Goal: Information Seeking & Learning: Compare options

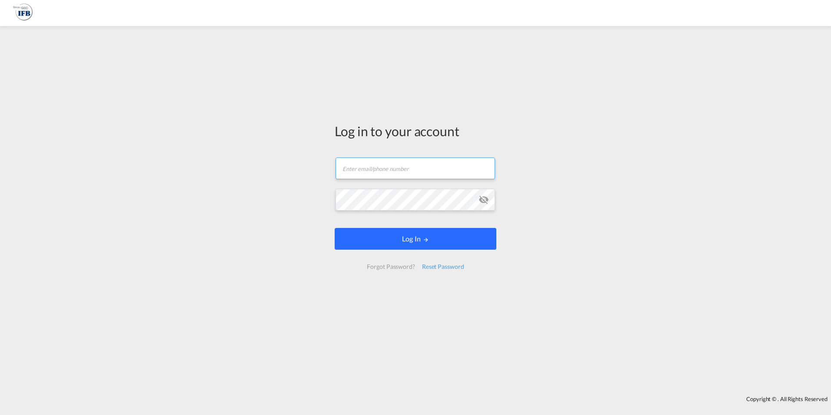
type input "s.torres.ferrafiat@france-ifbgroup.net"
click at [422, 237] on button "Log In" at bounding box center [416, 239] width 162 height 22
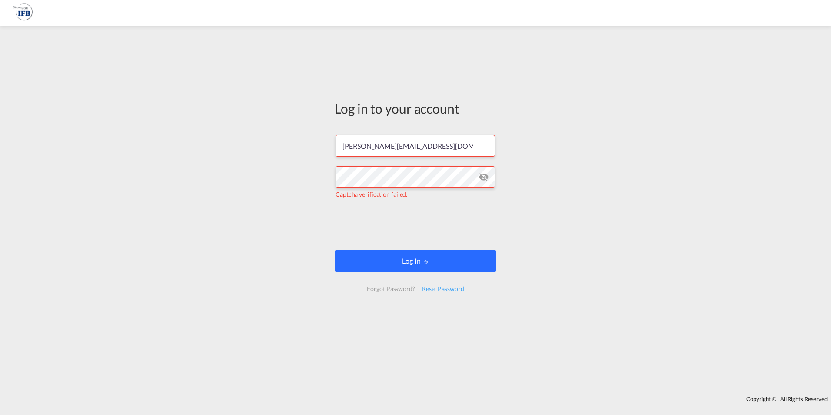
click at [414, 261] on button "Log In" at bounding box center [416, 261] width 162 height 22
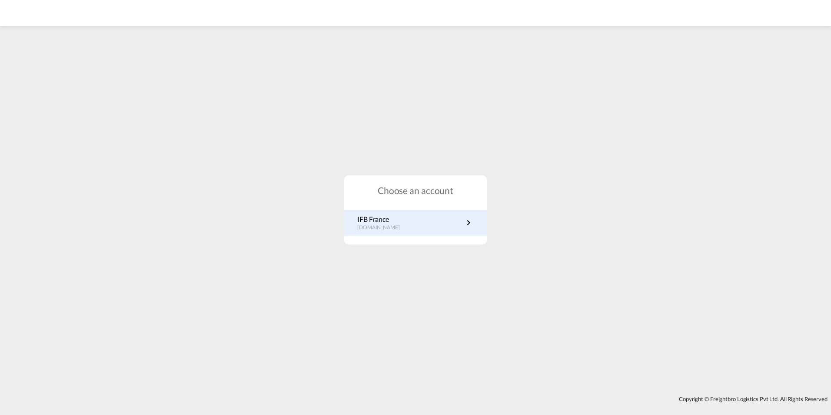
click at [396, 230] on p "fr.portal.ifb.com" at bounding box center [382, 227] width 51 height 7
